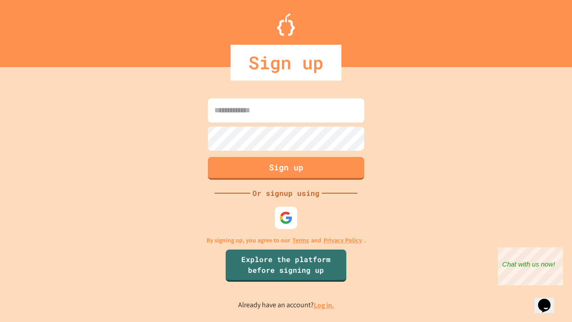
click at [324, 305] on link "Log in." at bounding box center [324, 304] width 21 height 9
